Goal: Navigation & Orientation: Find specific page/section

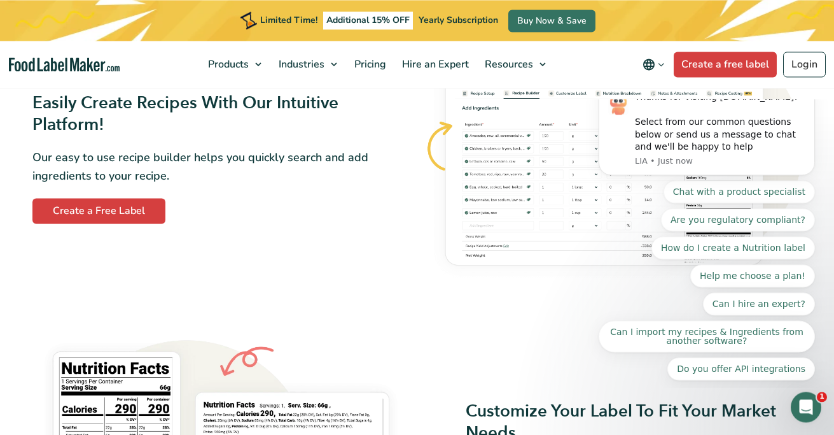
scroll to position [703, 0]
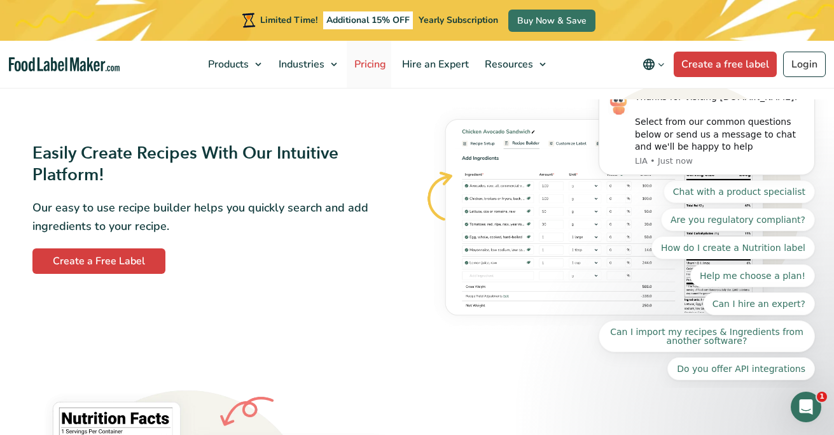
click at [367, 63] on span "Pricing" at bounding box center [369, 64] width 37 height 14
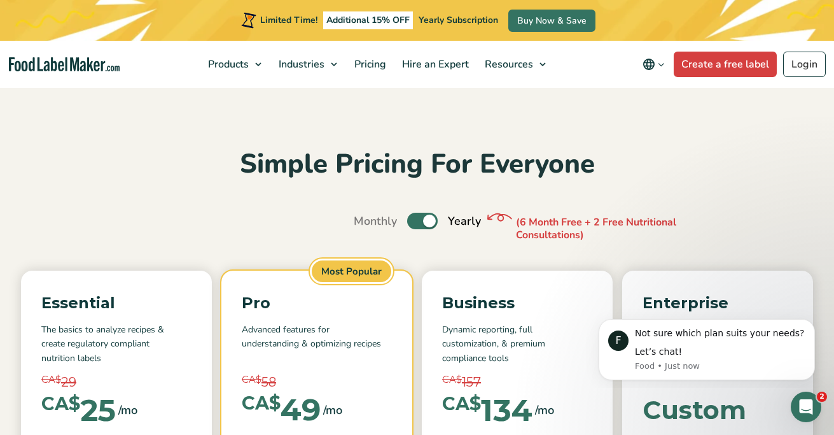
click at [663, 65] on icon "Change language" at bounding box center [662, 65] width 10 height 10
click at [670, 123] on link "Français" at bounding box center [671, 126] width 35 height 13
